Goal: Transaction & Acquisition: Purchase product/service

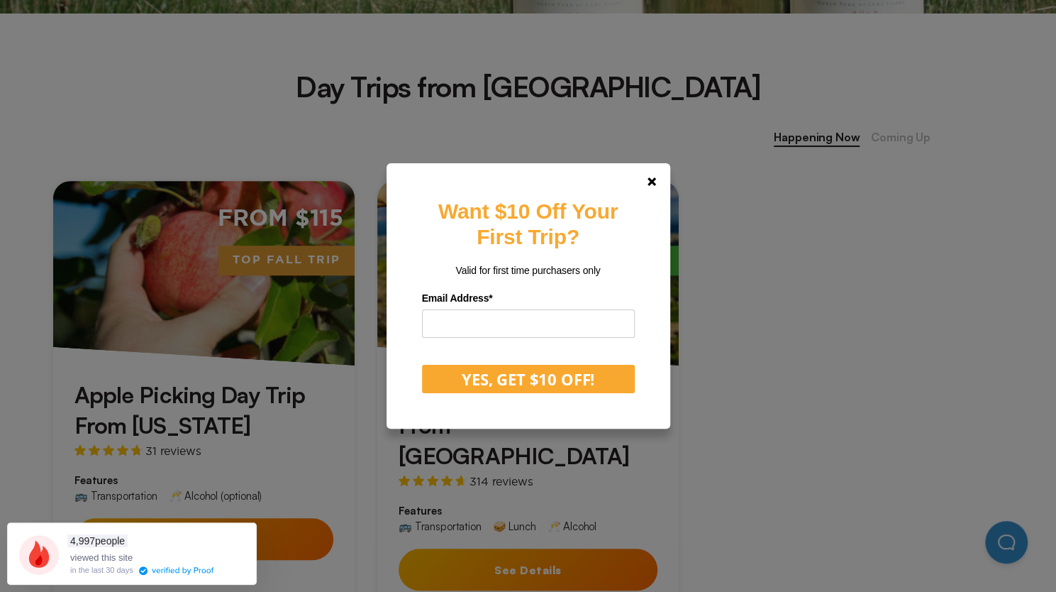
click at [472, 309] on label "Email Address *" at bounding box center [528, 298] width 213 height 22
click at [472, 316] on input "email" at bounding box center [528, 323] width 213 height 28
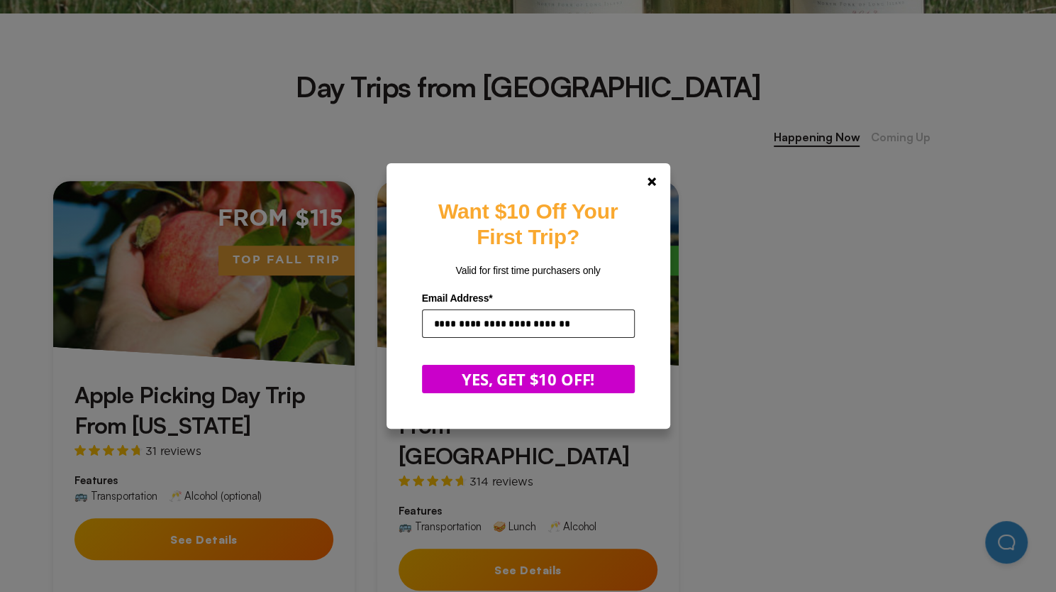
type input "**********"
click at [478, 378] on button "YES, GET $10 OFF!" at bounding box center [528, 379] width 213 height 28
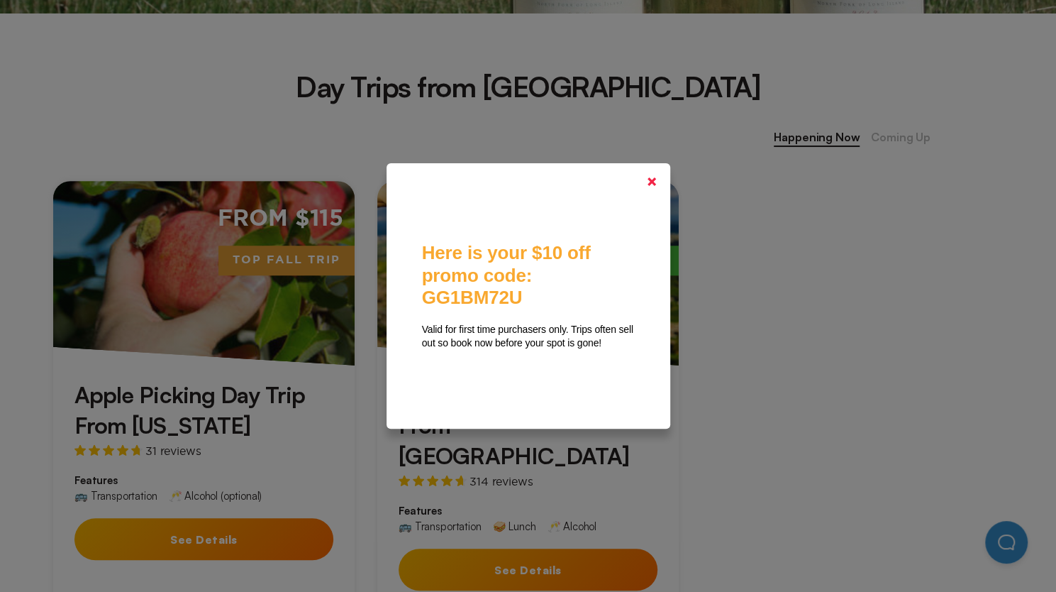
click at [655, 187] on link at bounding box center [652, 182] width 34 height 34
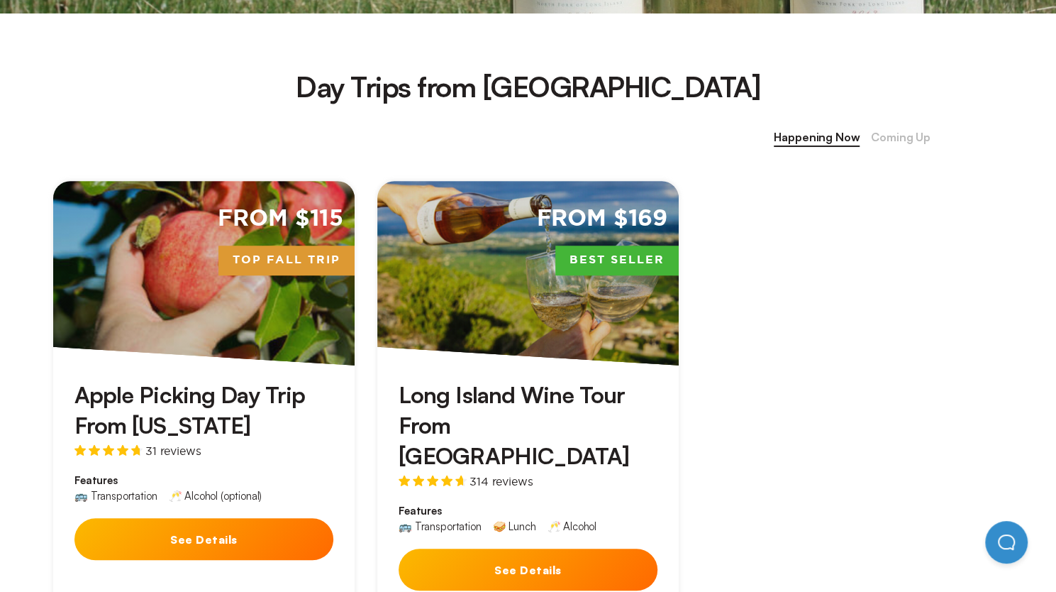
click at [241, 300] on div "From $115 Top Fall Trip" at bounding box center [203, 273] width 301 height 184
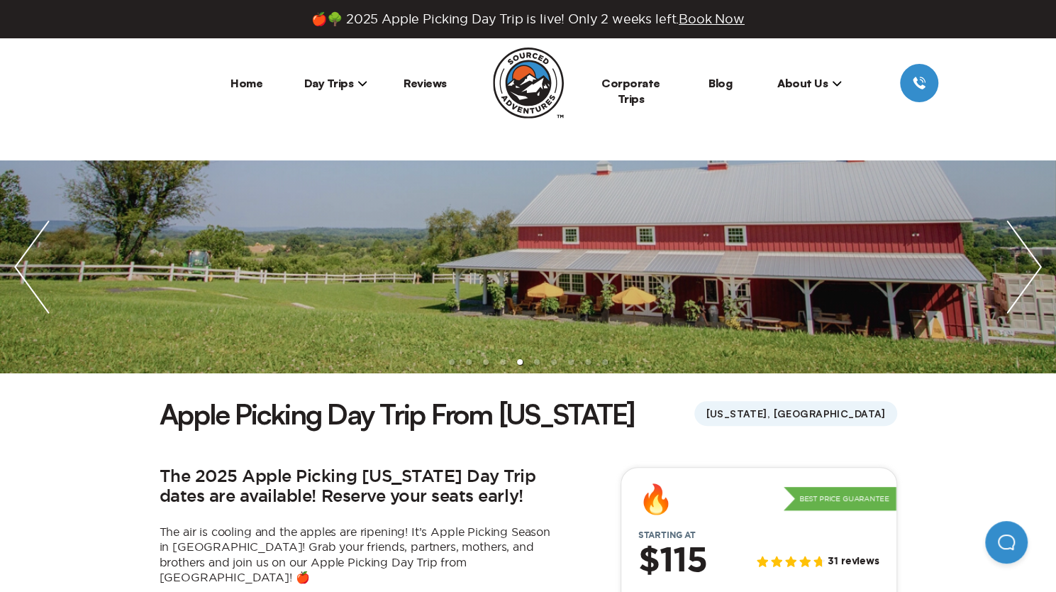
click at [1034, 252] on img "next slide / item" at bounding box center [1024, 266] width 64 height 213
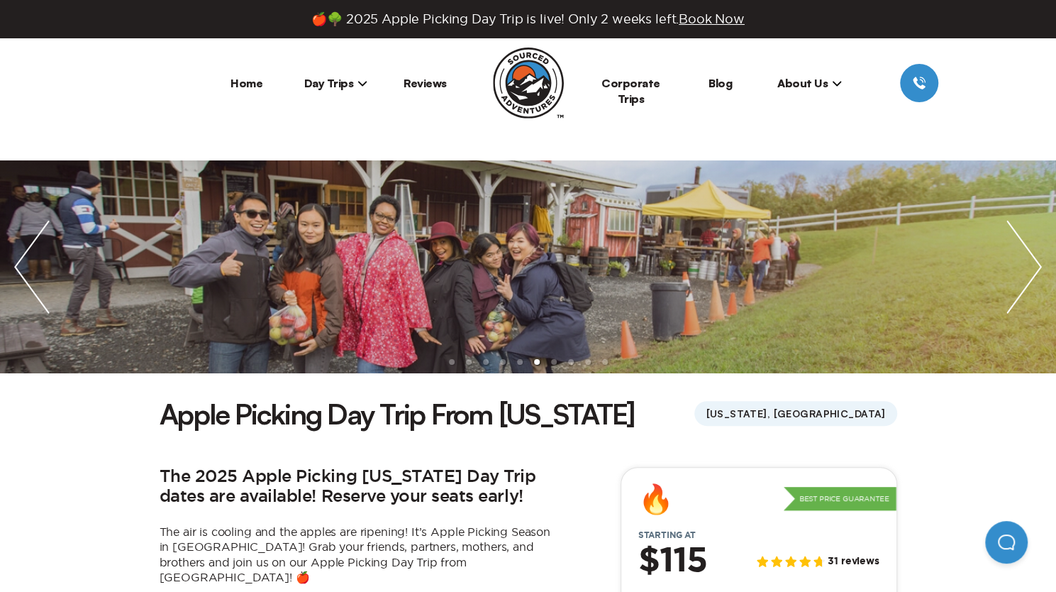
click at [1034, 252] on img "next slide / item" at bounding box center [1024, 266] width 64 height 213
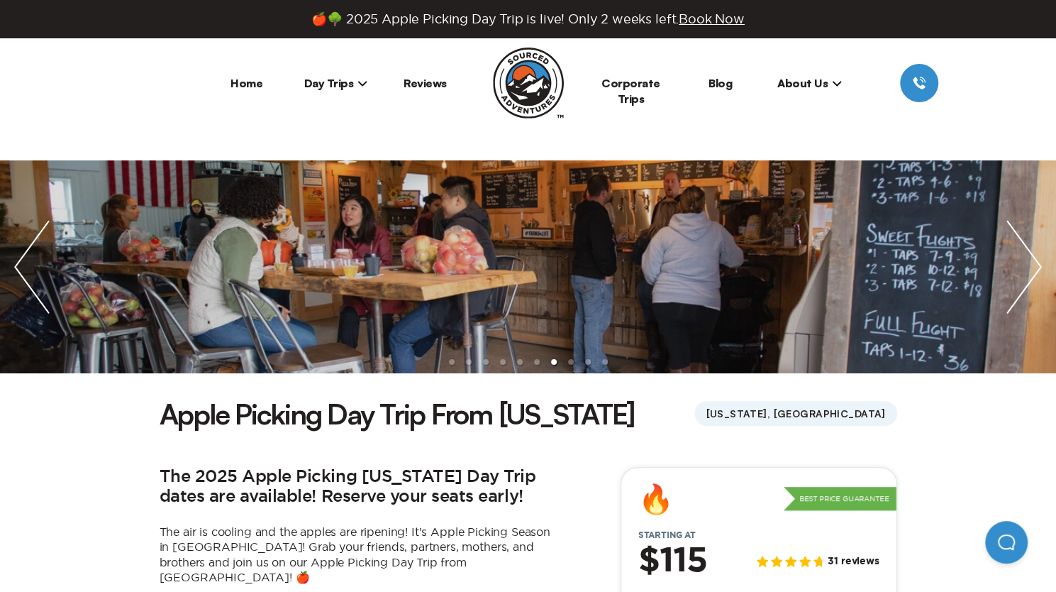
click at [1034, 252] on img "next slide / item" at bounding box center [1024, 266] width 64 height 213
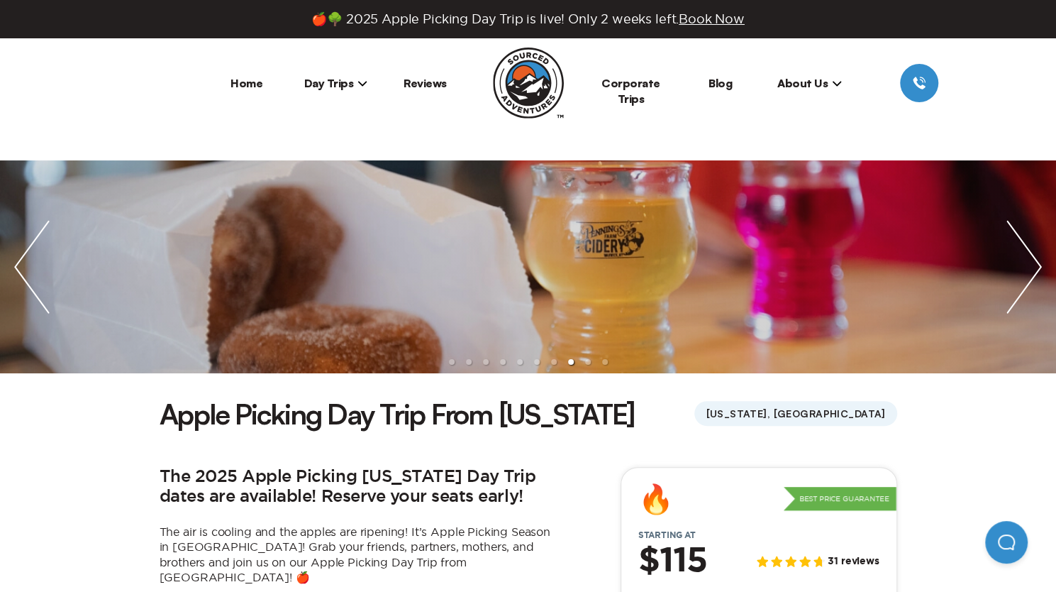
click at [1034, 252] on img "next slide / item" at bounding box center [1024, 266] width 64 height 213
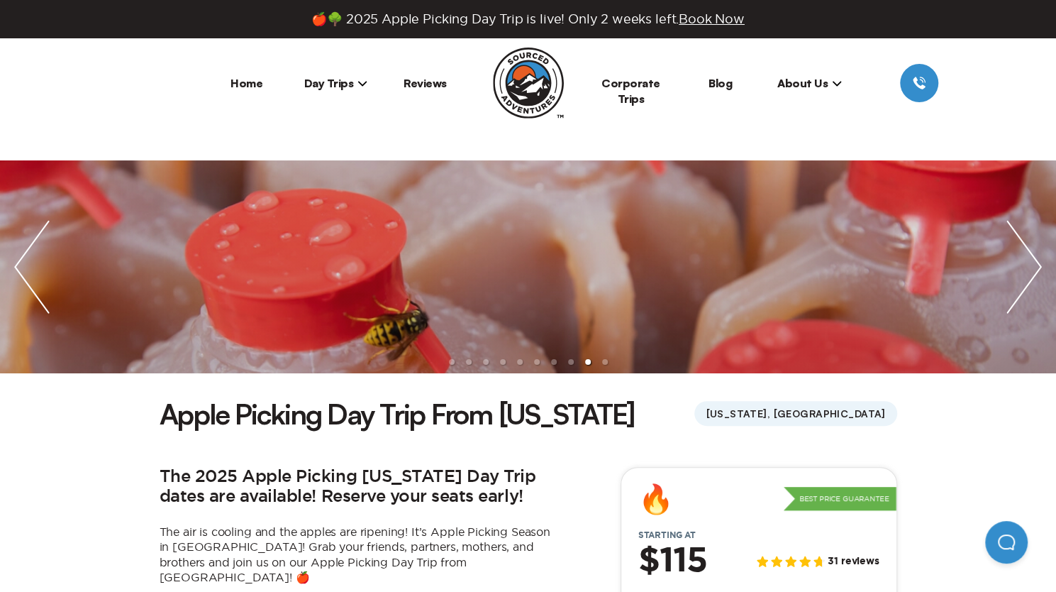
click at [1034, 252] on img "next slide / item" at bounding box center [1024, 266] width 64 height 213
